Goal: Check status: Check status

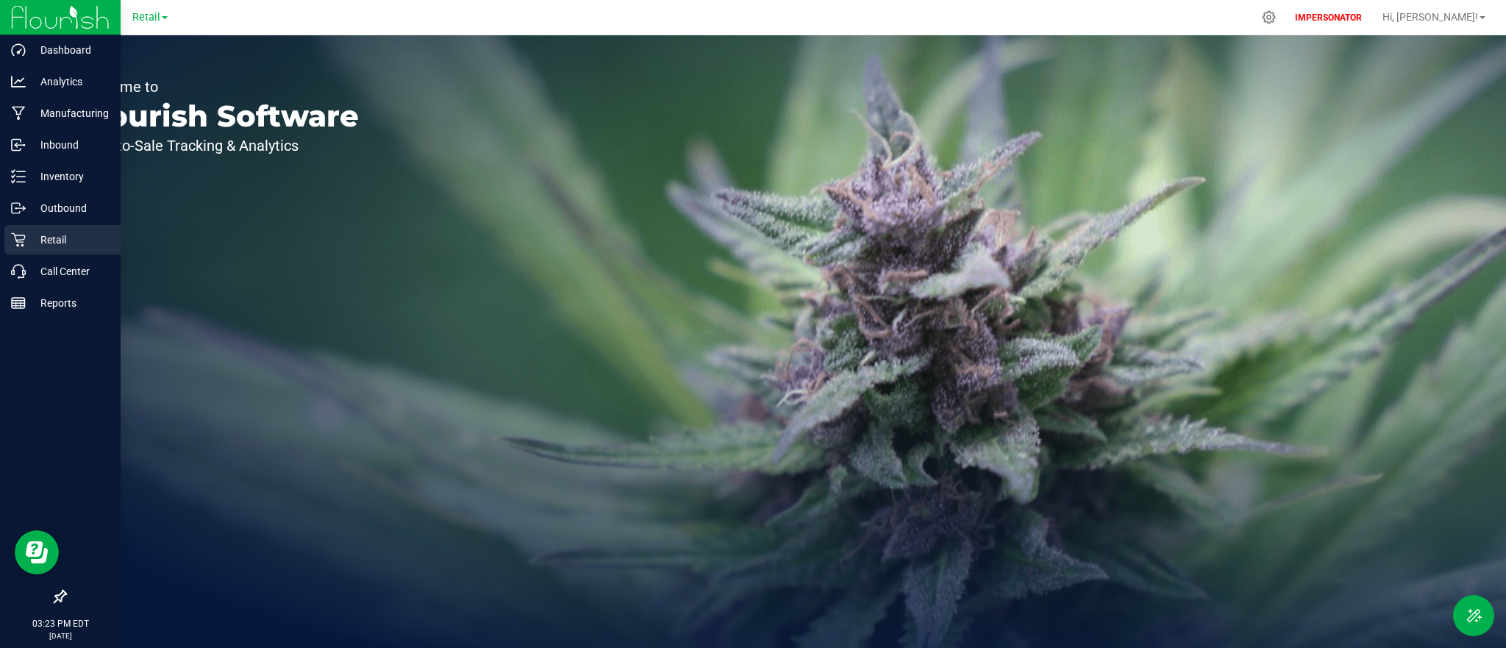
click at [71, 229] on div "Retail" at bounding box center [62, 239] width 116 height 29
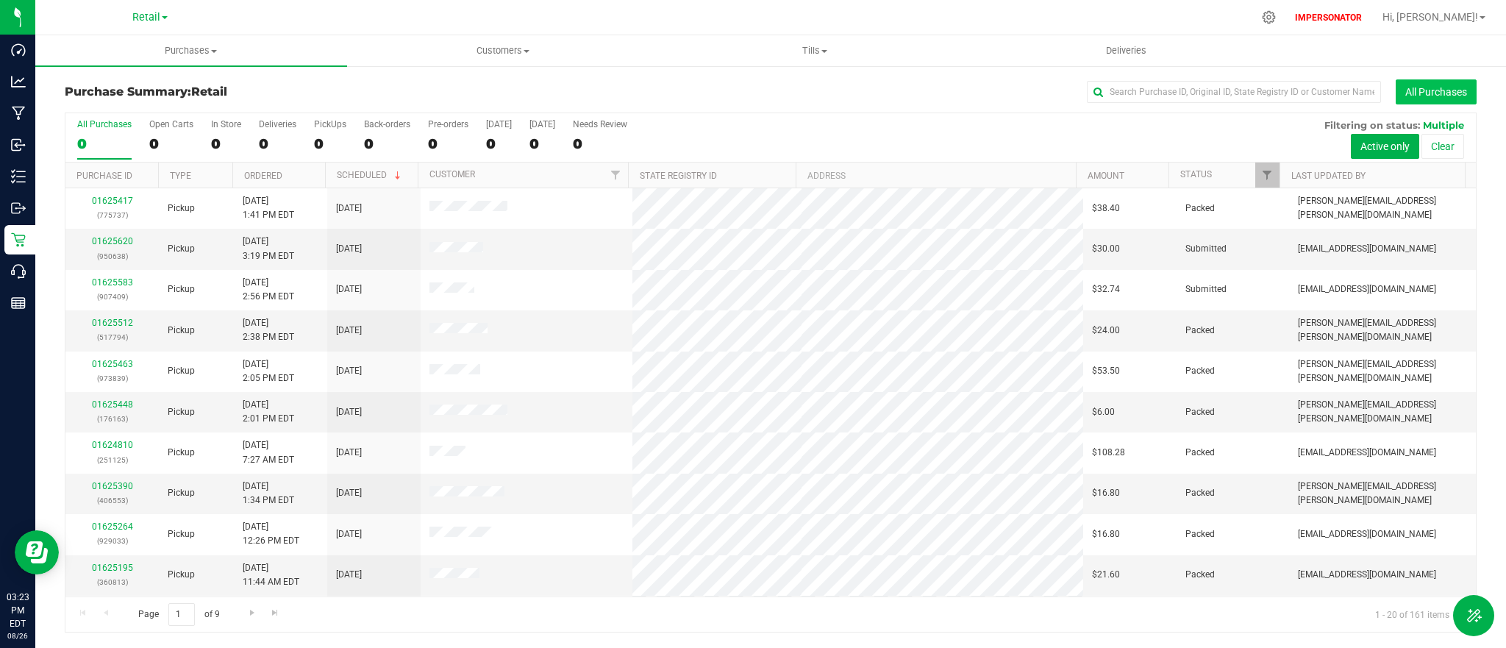
click at [1455, 99] on button "All Purchases" at bounding box center [1436, 91] width 81 height 25
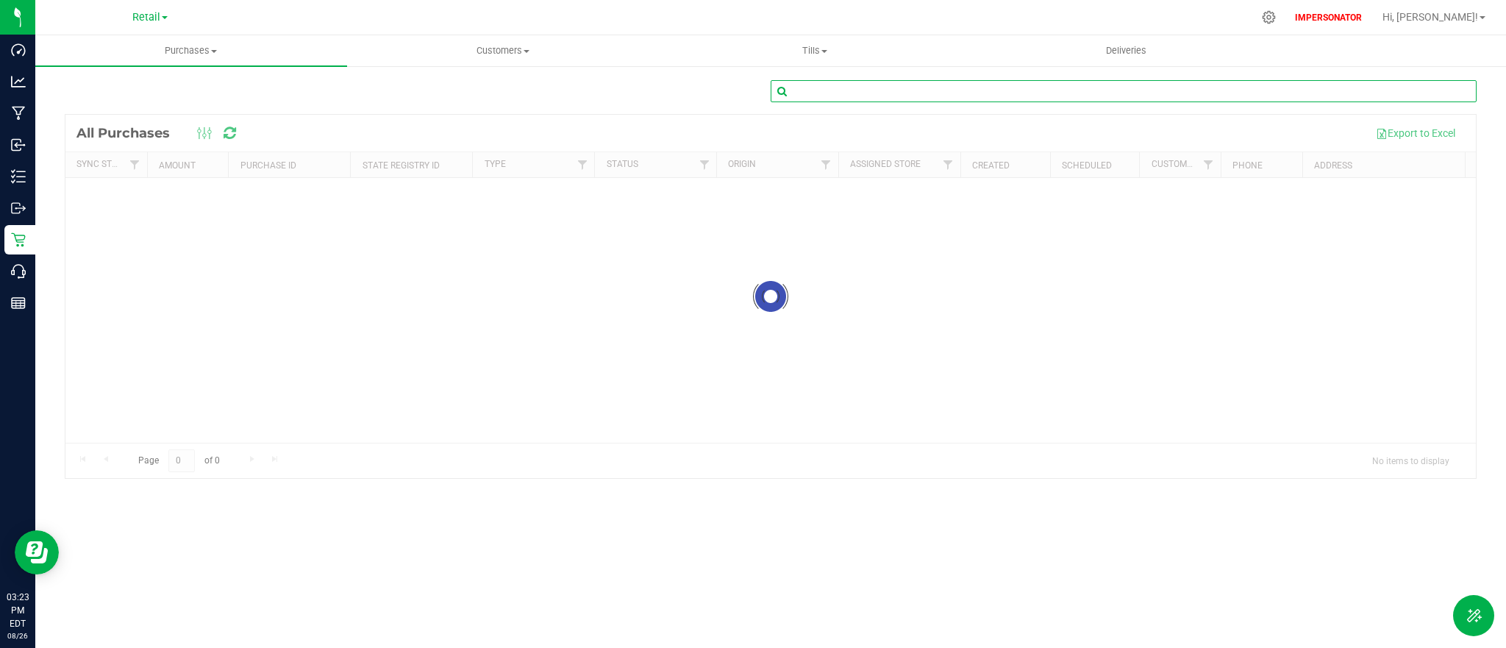
click at [1208, 91] on input "text" at bounding box center [1124, 91] width 706 height 22
paste input "01543464"
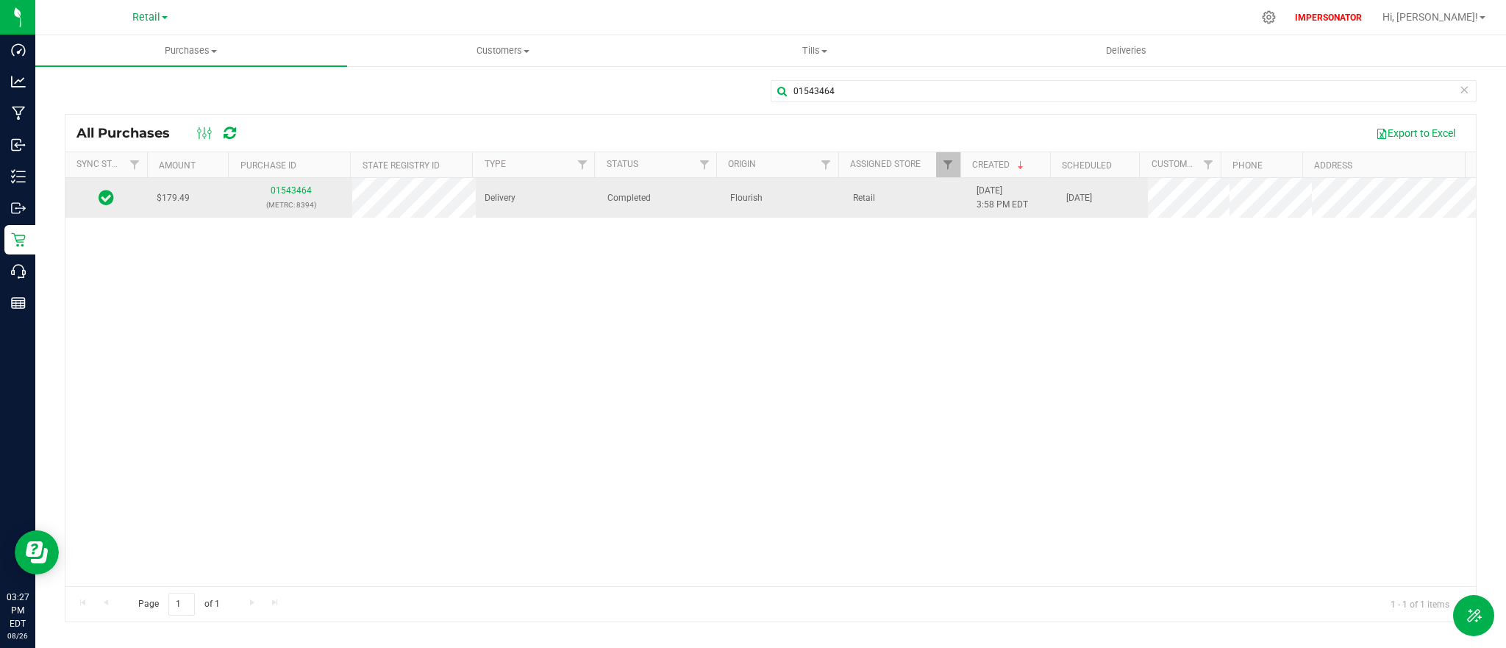
click at [102, 193] on icon at bounding box center [106, 197] width 15 height 18
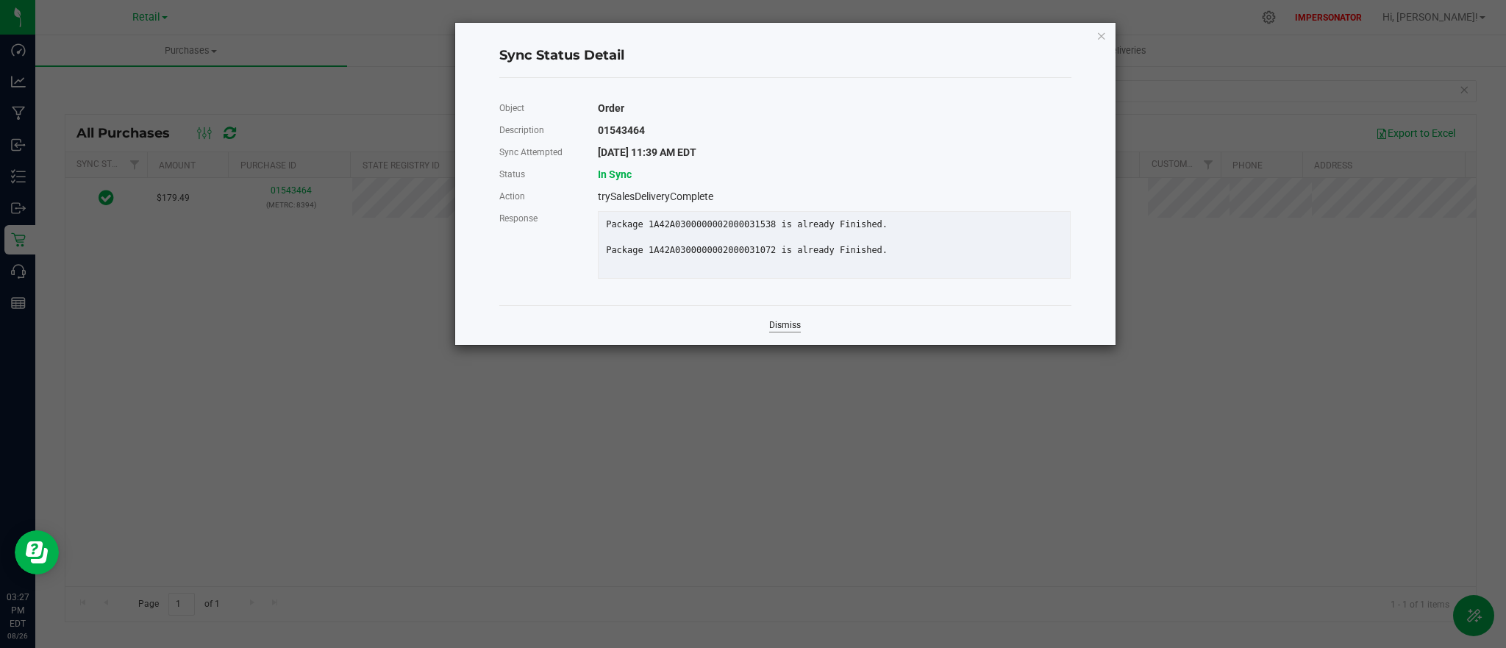
click at [788, 332] on link "Dismiss" at bounding box center [785, 325] width 32 height 13
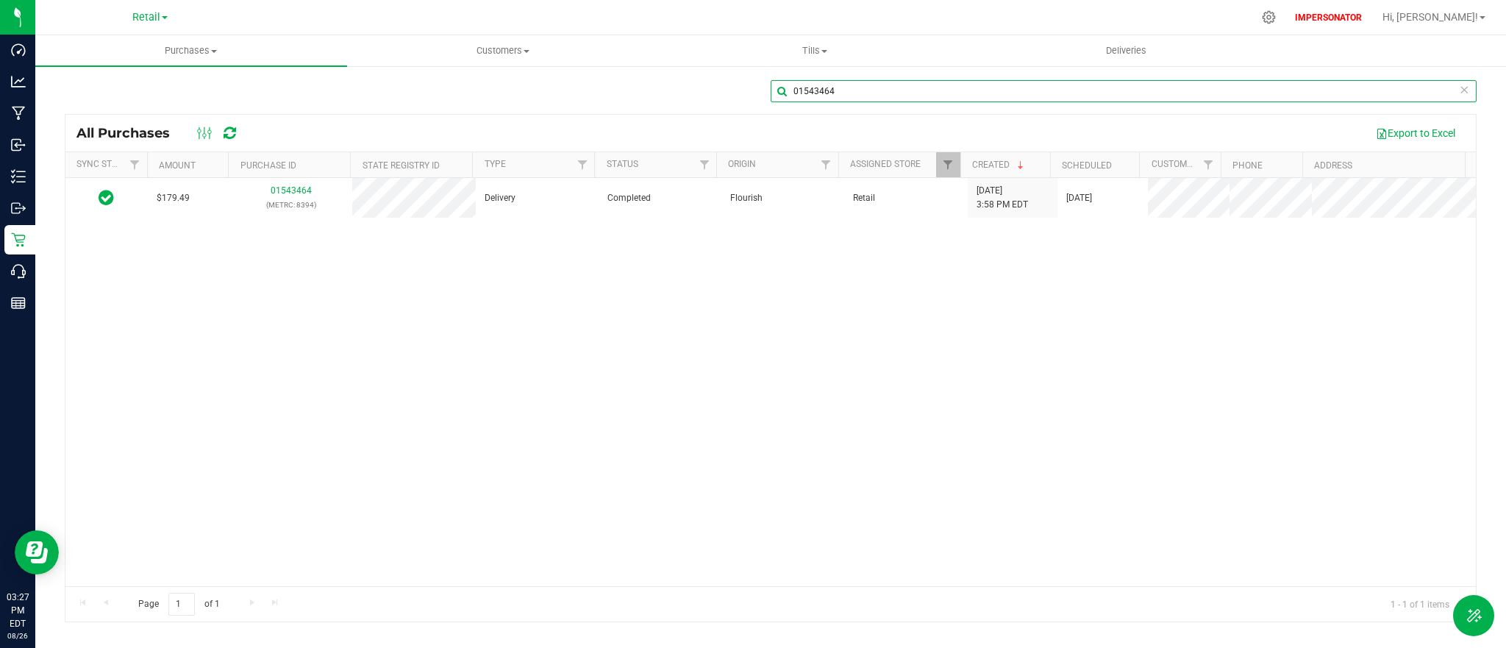
click at [1046, 90] on input "01543464" at bounding box center [1124, 91] width 706 height 22
paste input "207"
type input "01543207"
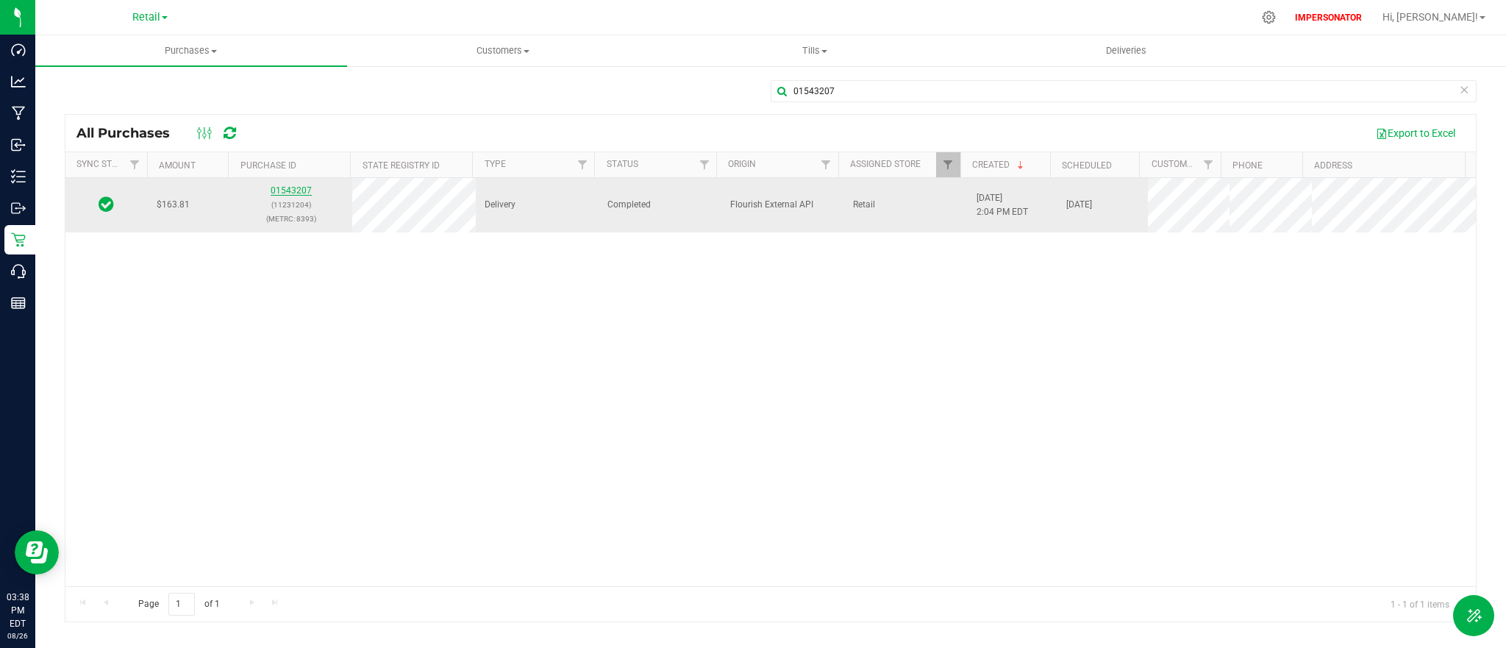
click at [304, 190] on link "01543207" at bounding box center [291, 190] width 41 height 10
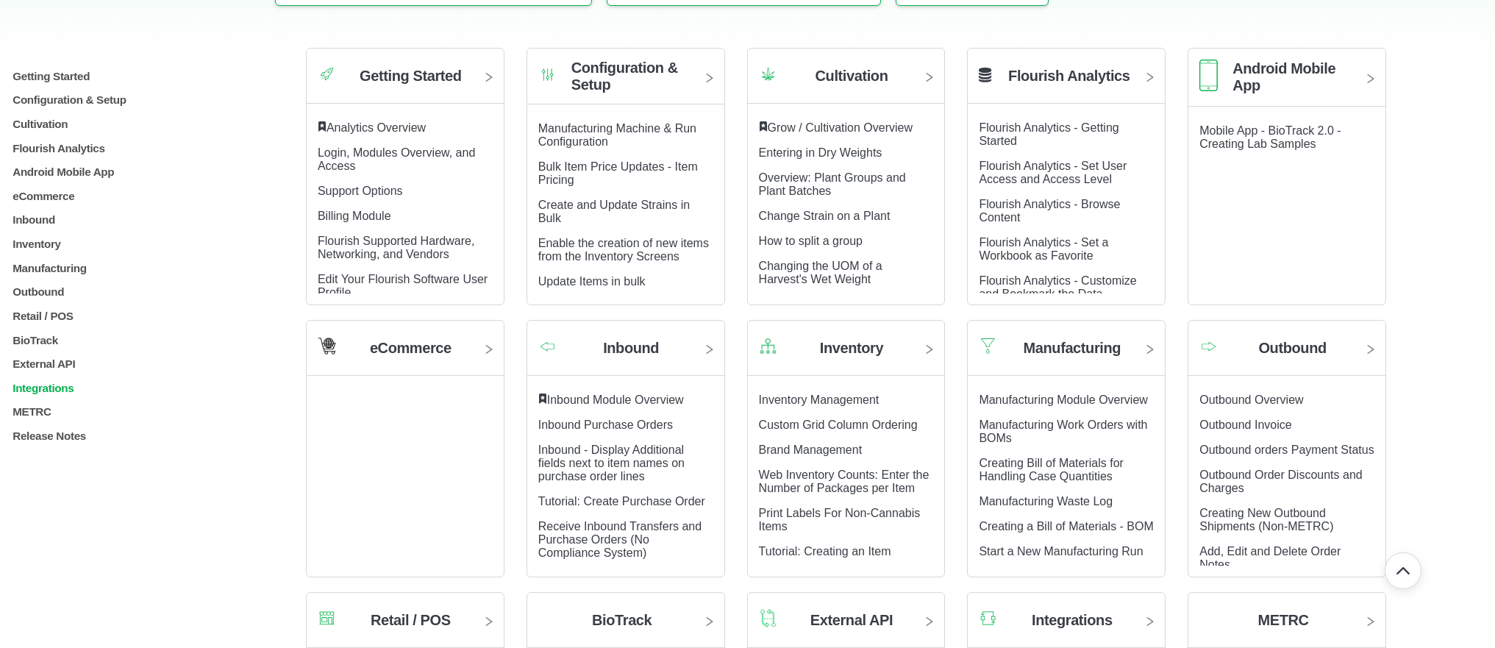
scroll to position [321, 0]
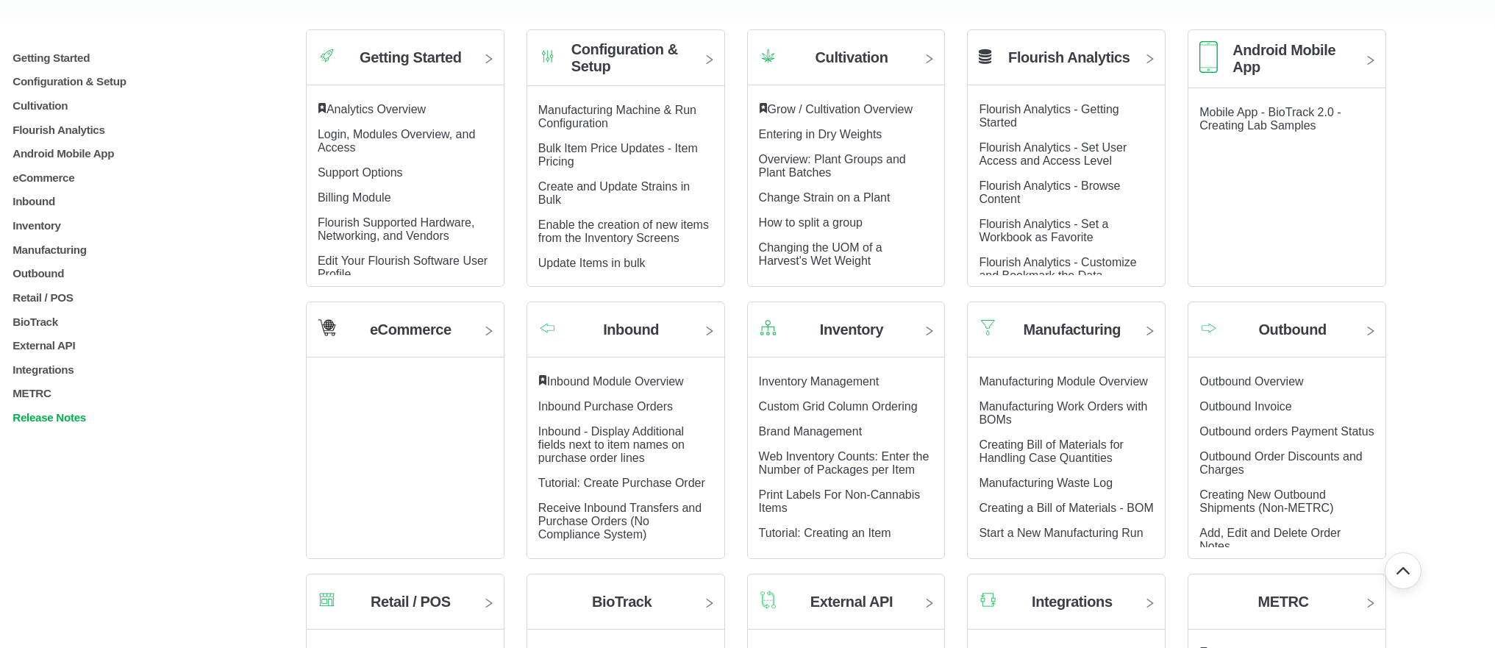
click at [57, 424] on p "Release Notes" at bounding box center [134, 417] width 247 height 13
click at [83, 496] on div "Getting Started Login, Modules Overview, and Access Analytics Overview Support …" at bounding box center [134, 341] width 269 height 611
click at [88, 477] on p "2025.08.26 Software Release 4.122.0" at bounding box center [137, 471] width 241 height 13
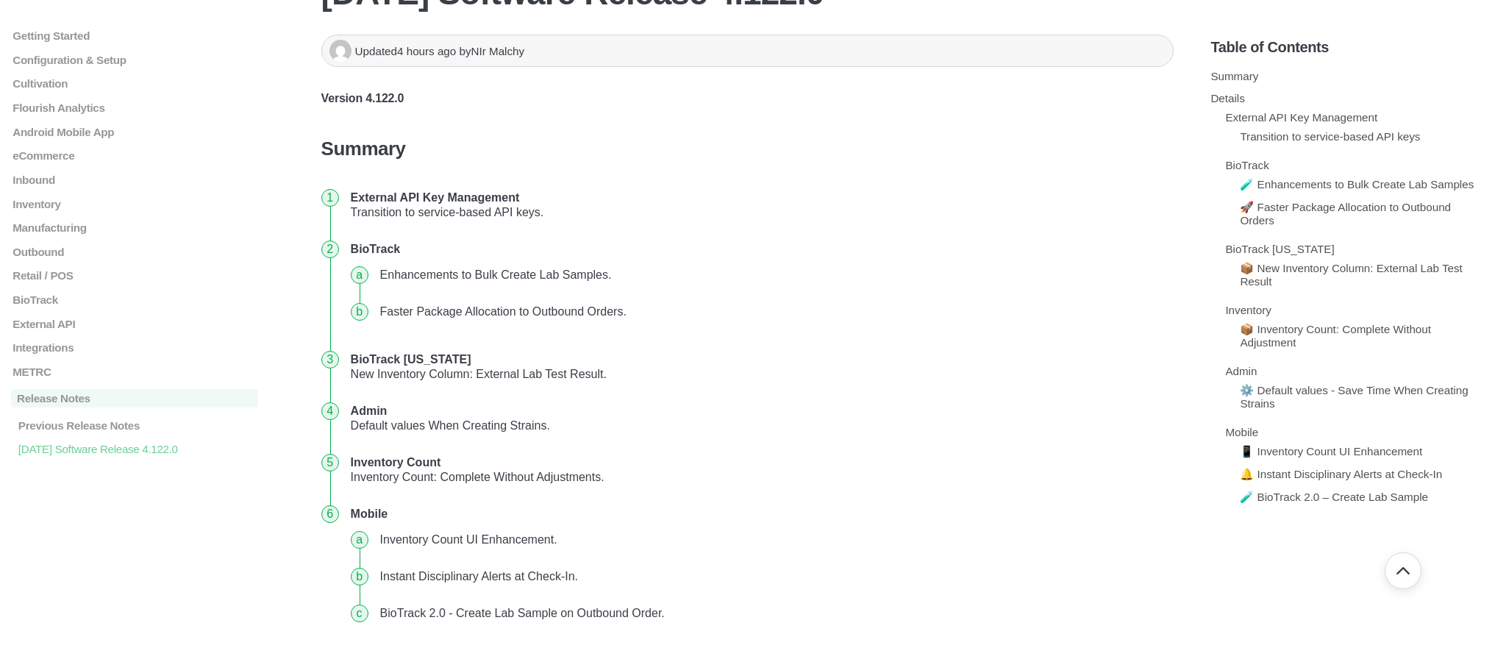
scroll to position [152, 0]
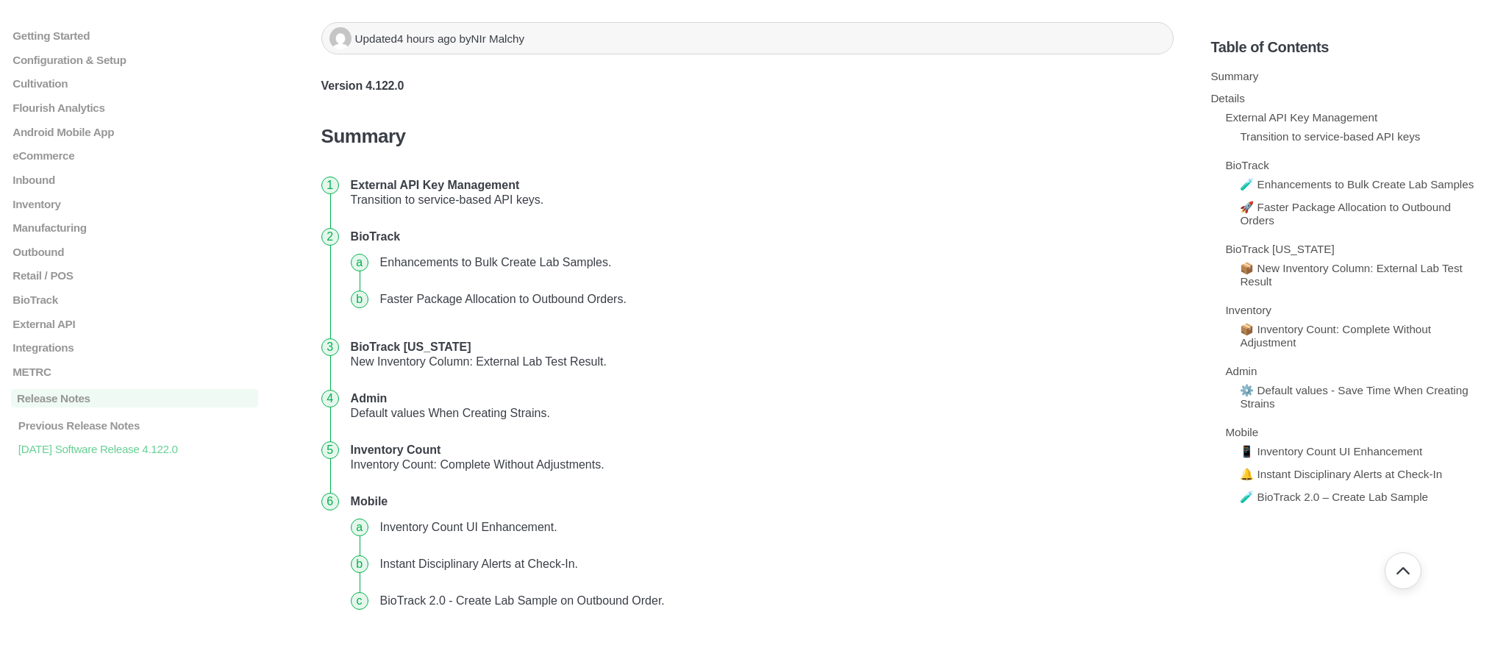
click at [371, 398] on strong "Admin" at bounding box center [369, 398] width 37 height 13
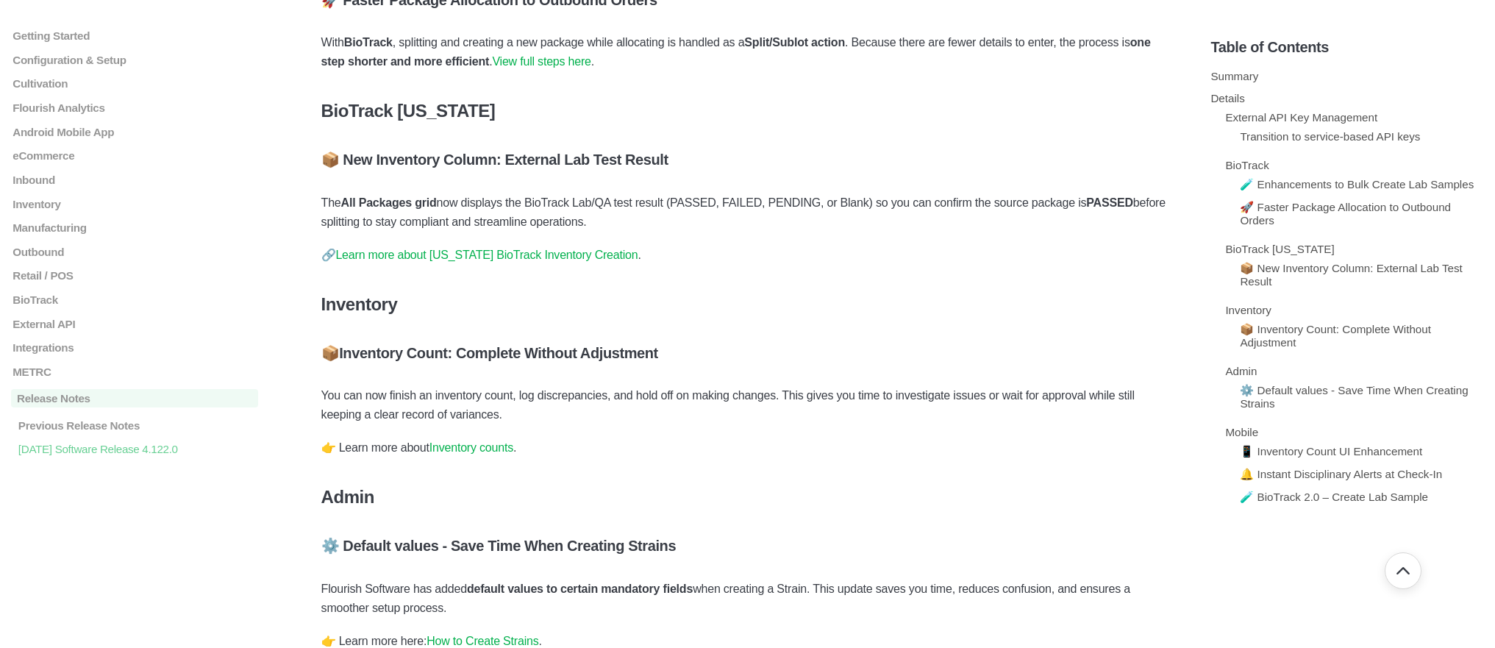
scroll to position [1541, 0]
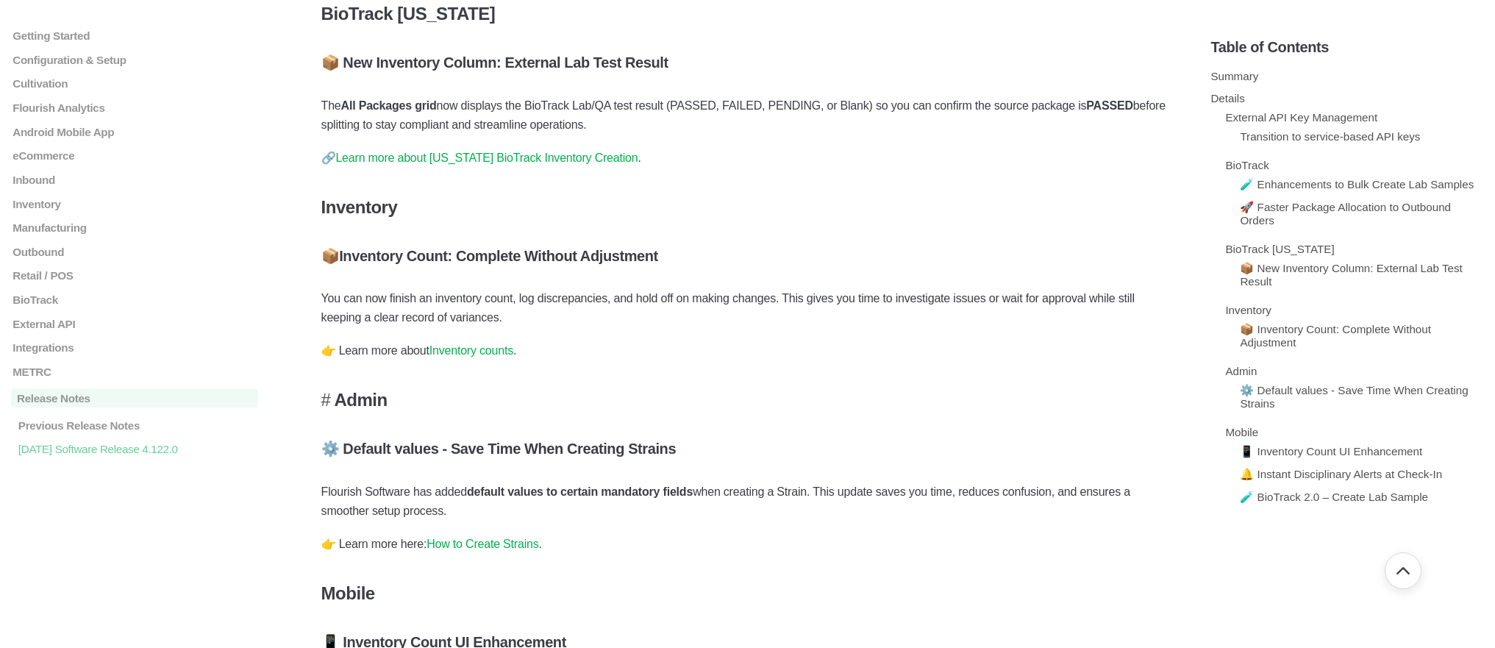
click at [344, 410] on h4 "Admin" at bounding box center [747, 400] width 853 height 21
